Goal: Information Seeking & Learning: Find specific fact

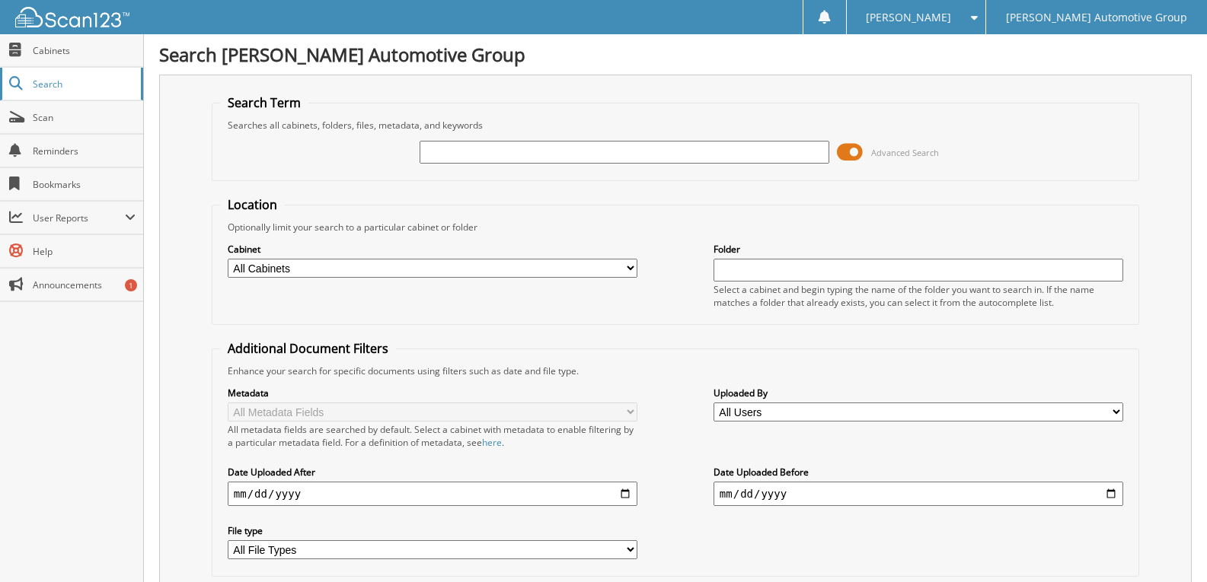
click at [67, 83] on span "Search" at bounding box center [83, 84] width 100 height 13
type input "MB4278"
click at [454, 153] on input "MB4278" at bounding box center [624, 152] width 410 height 23
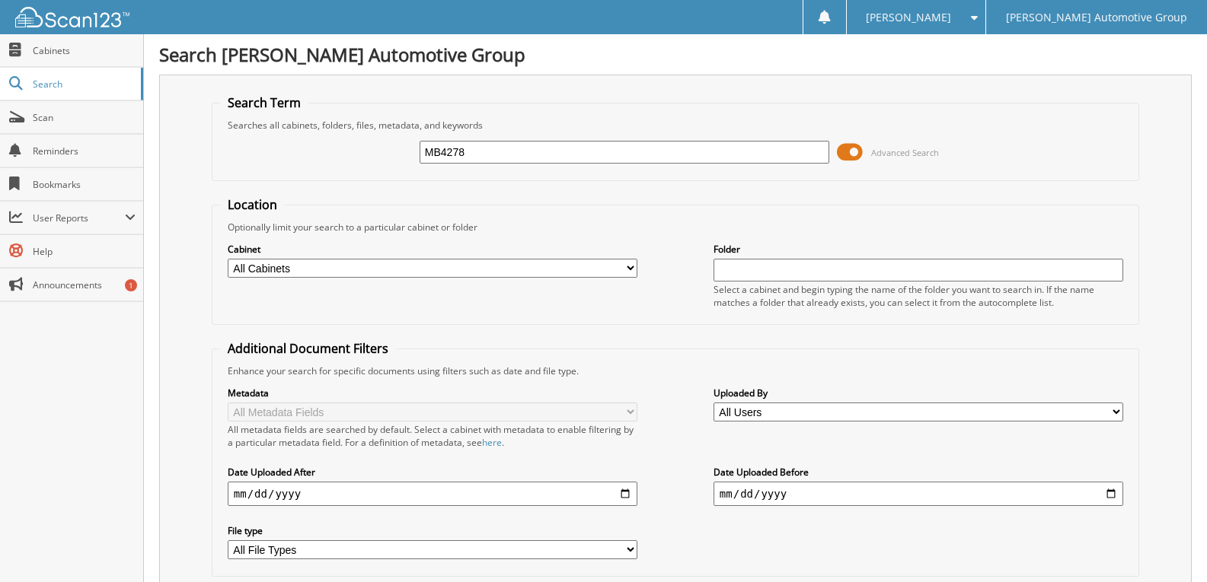
click at [454, 153] on input "MB4278" at bounding box center [624, 152] width 410 height 23
type input "[PERSON_NAME]"
click at [82, 53] on span "Cabinets" at bounding box center [84, 50] width 103 height 13
